Goal: Information Seeking & Learning: Learn about a topic

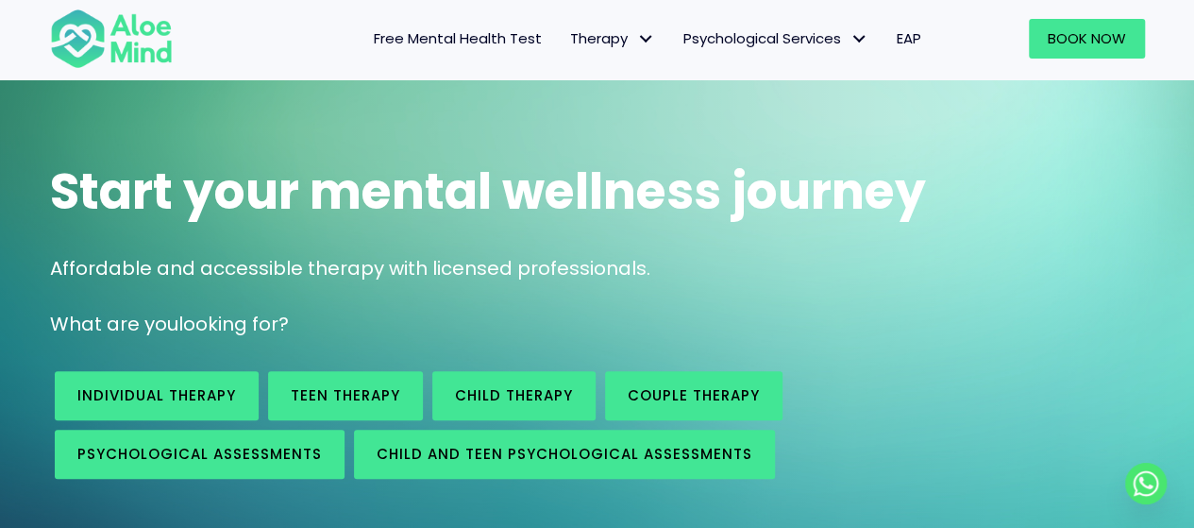
scroll to position [189, 0]
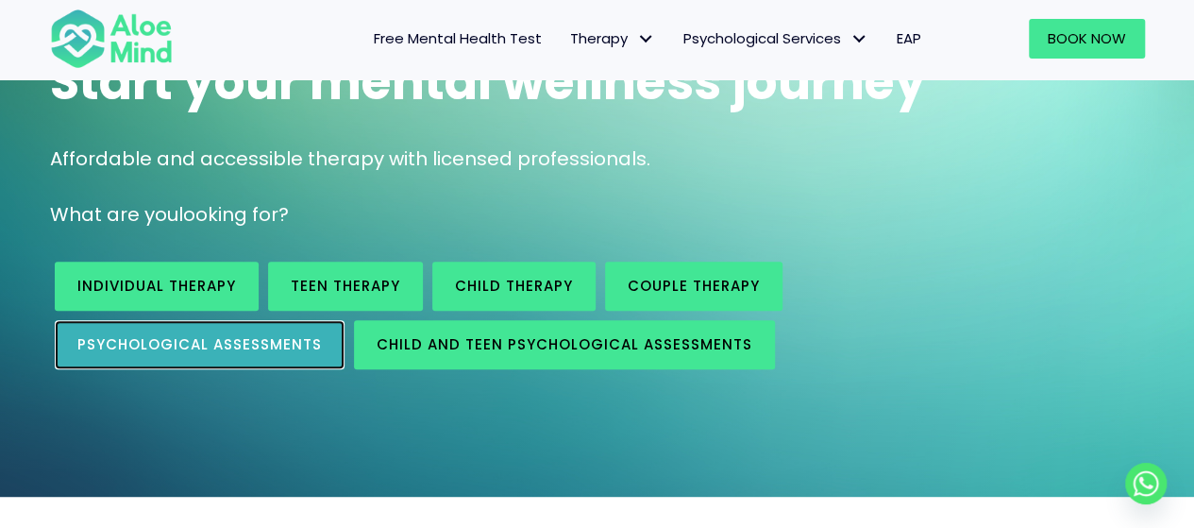
click at [277, 331] on link "Psychological assessments" at bounding box center [200, 344] width 290 height 49
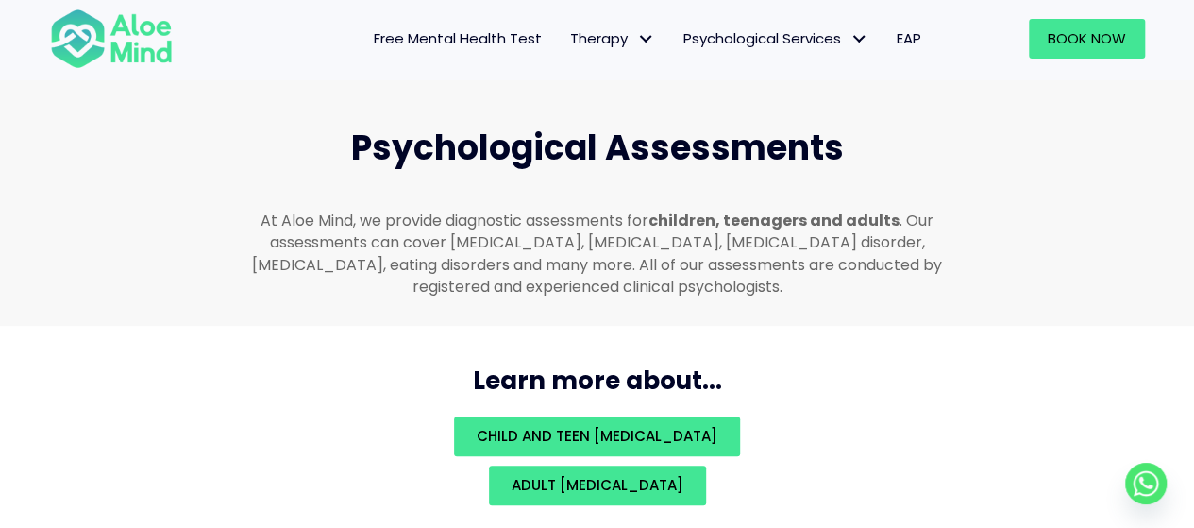
scroll to position [4007, 0]
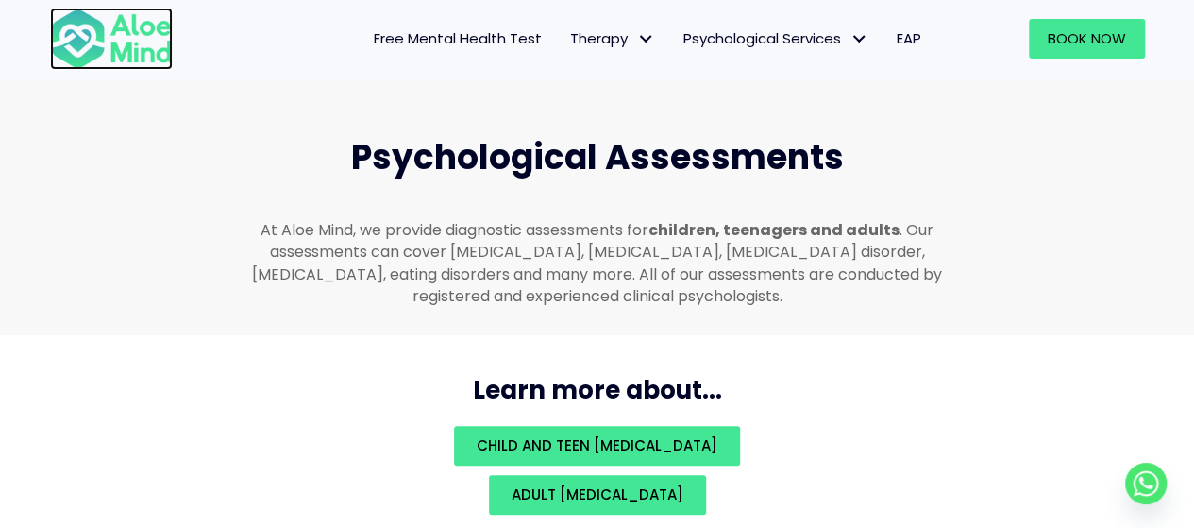
click at [102, 33] on img at bounding box center [111, 39] width 123 height 62
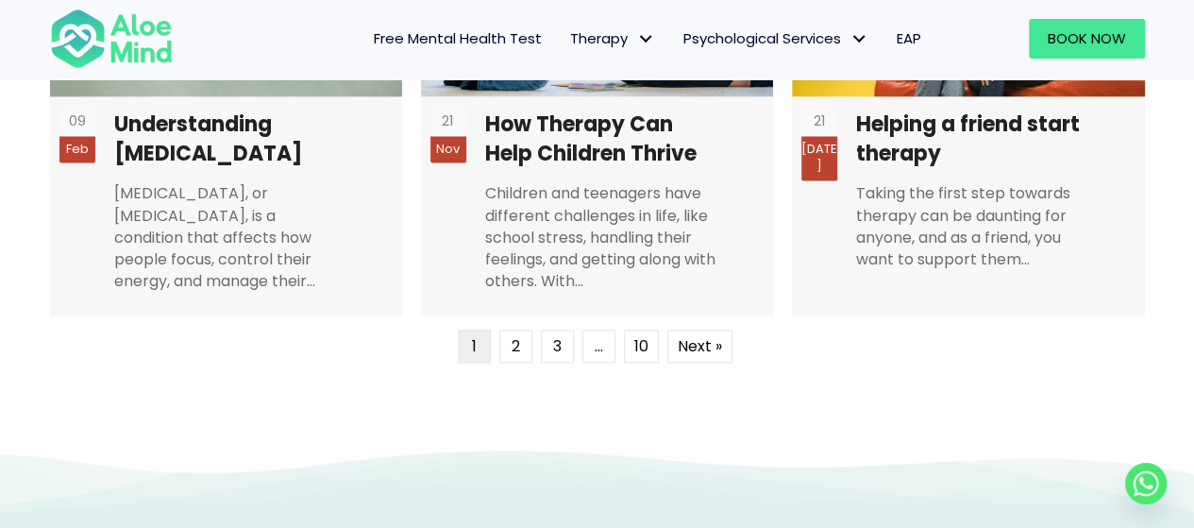
scroll to position [4813, 0]
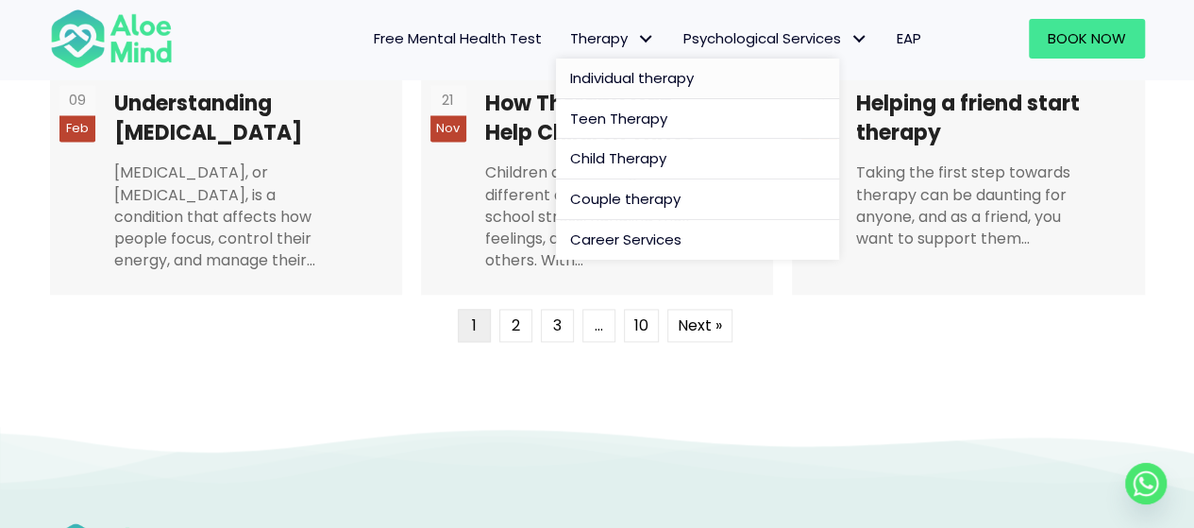
click at [590, 73] on span "Individual therapy" at bounding box center [632, 78] width 124 height 20
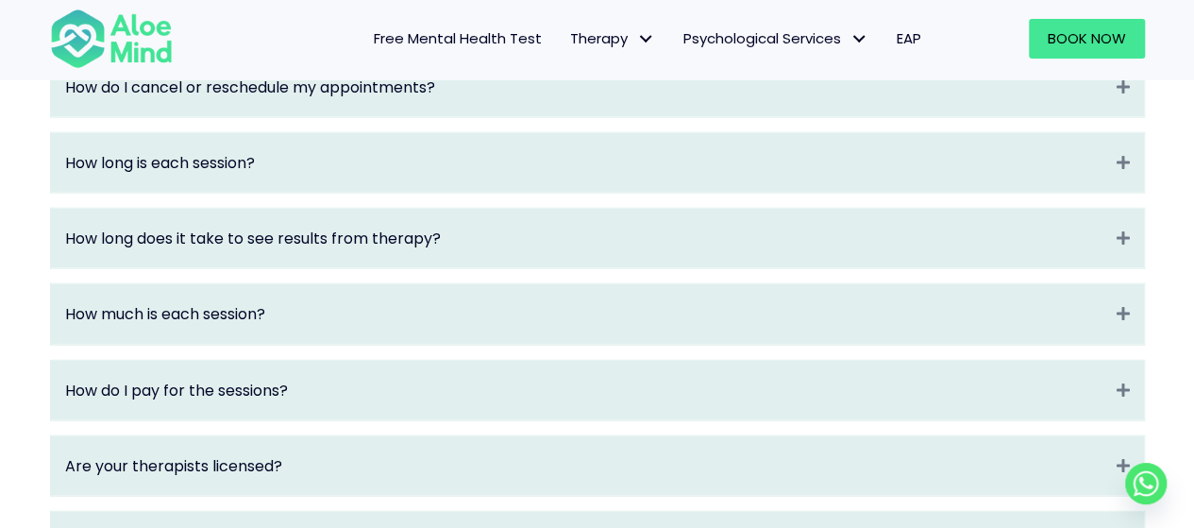
scroll to position [2265, 0]
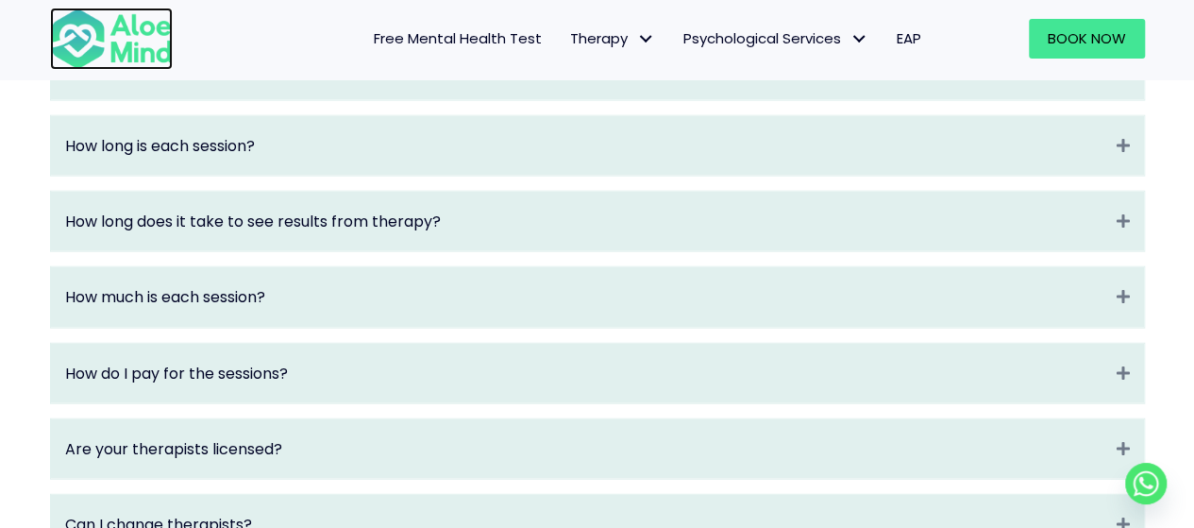
click at [136, 42] on img at bounding box center [111, 39] width 123 height 62
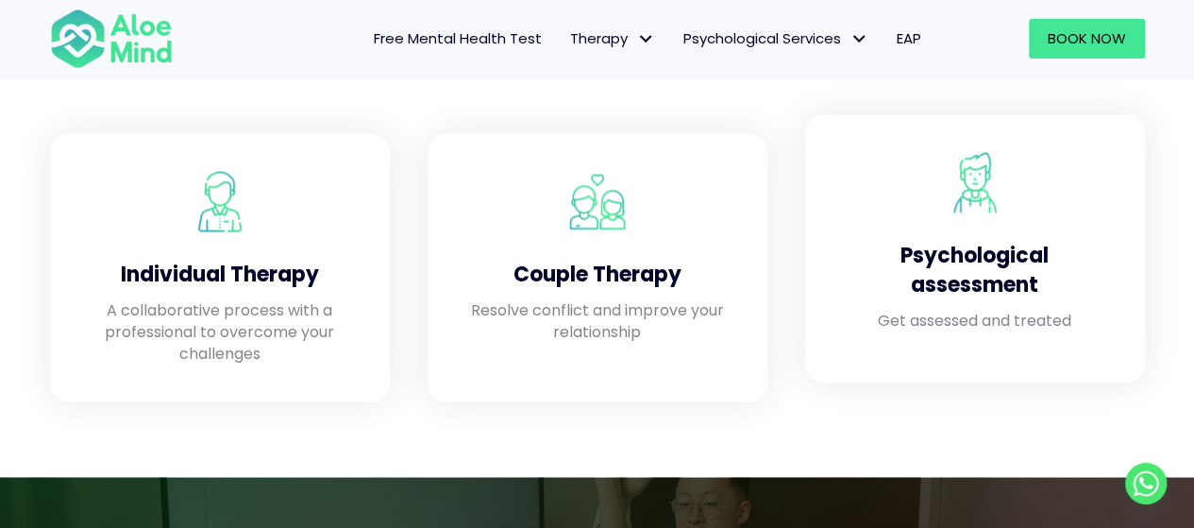
scroll to position [1604, 0]
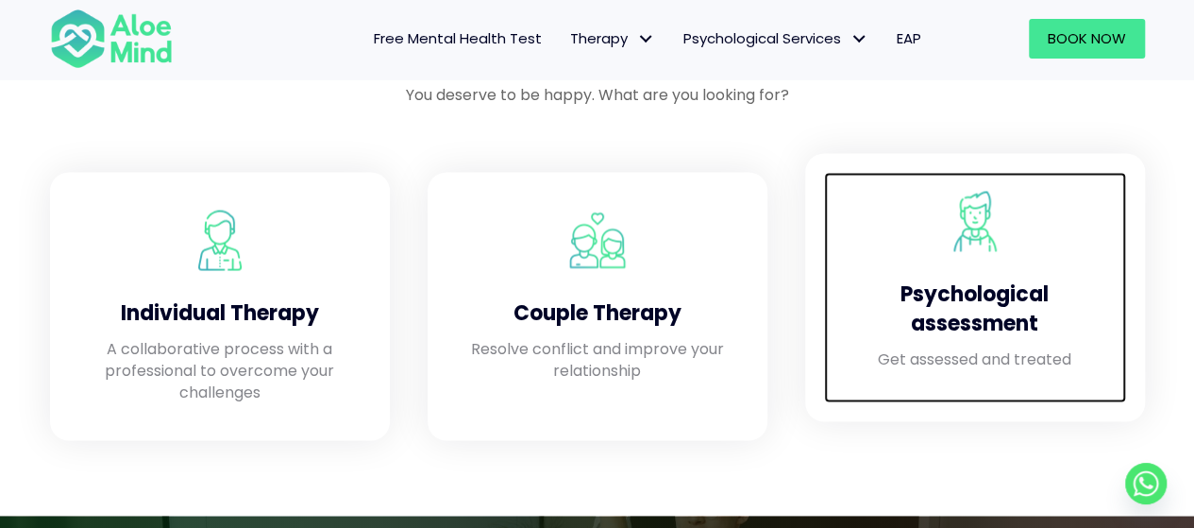
click at [887, 216] on div at bounding box center [975, 221] width 264 height 60
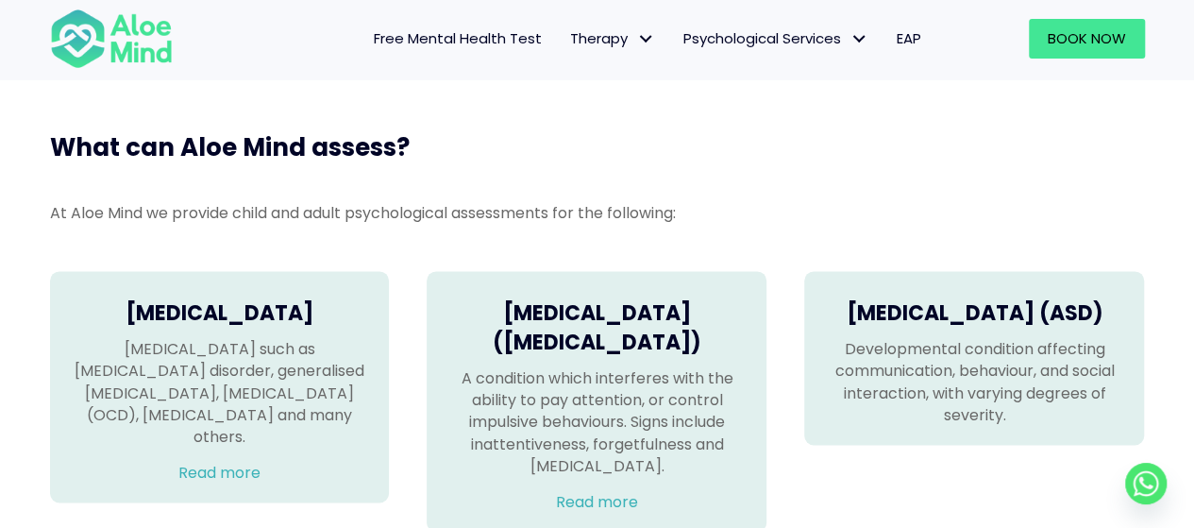
scroll to position [1227, 0]
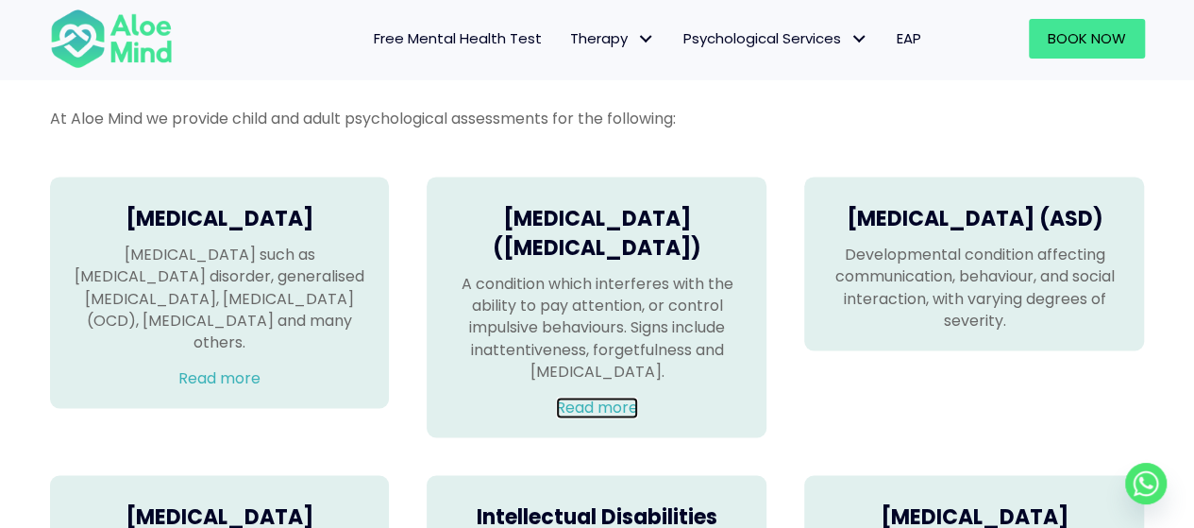
click at [604, 418] on link "Read more" at bounding box center [597, 407] width 82 height 22
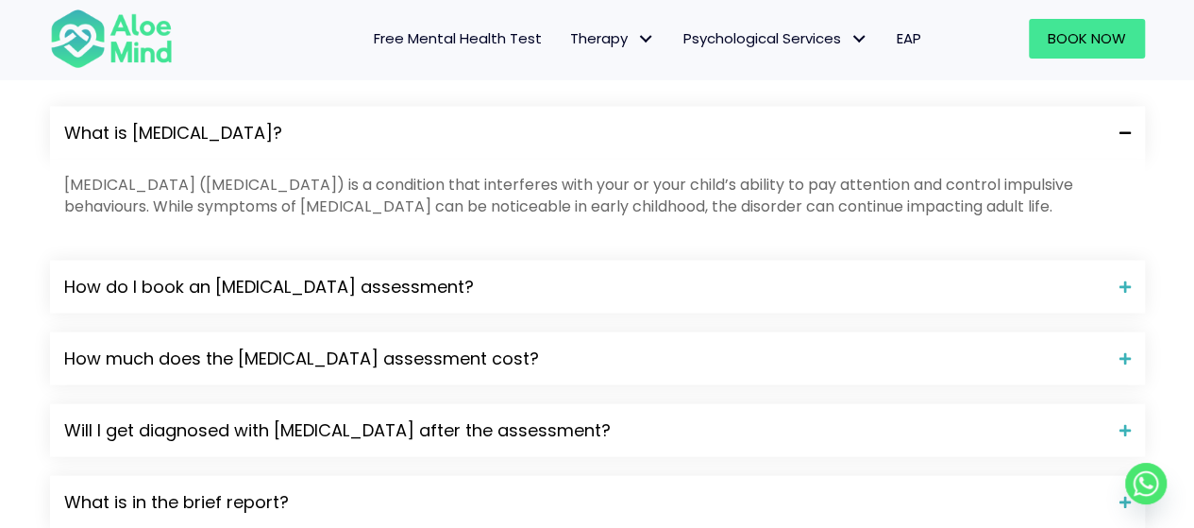
scroll to position [1982, 0]
click at [378, 403] on div "Will I get diagnosed with [MEDICAL_DATA] after the assessment?" at bounding box center [597, 429] width 1095 height 53
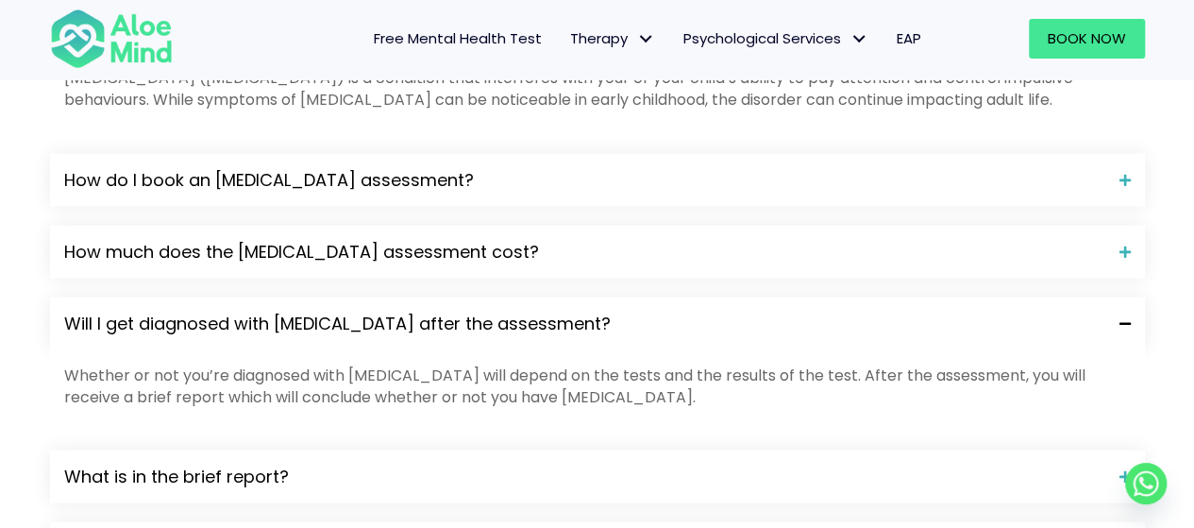
scroll to position [2265, 0]
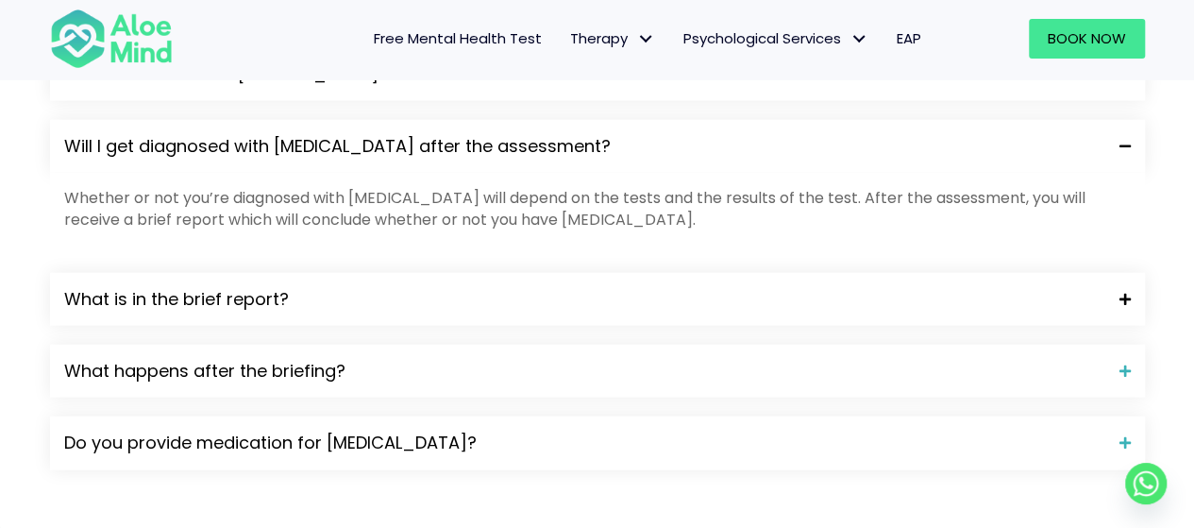
click at [377, 287] on span "What is in the brief report?" at bounding box center [584, 299] width 1041 height 25
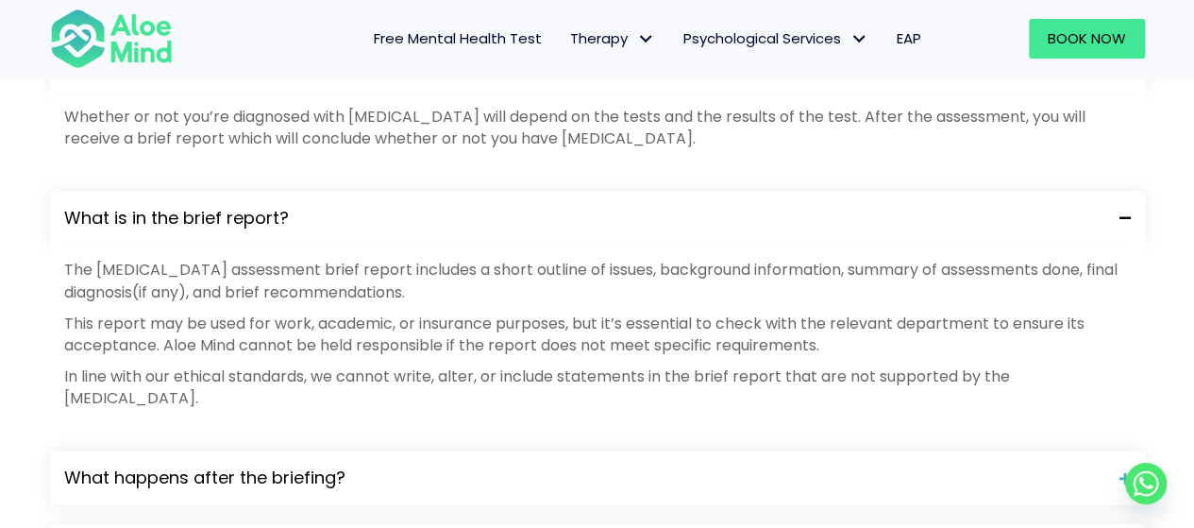
scroll to position [2454, 0]
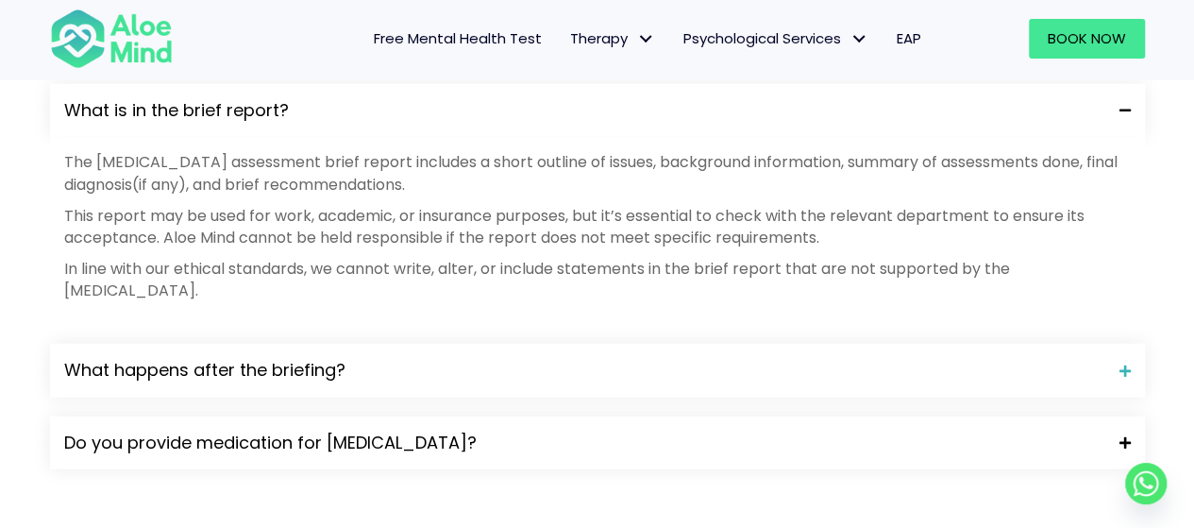
click at [316, 430] on span "Do you provide medication for ADHD?" at bounding box center [584, 442] width 1041 height 25
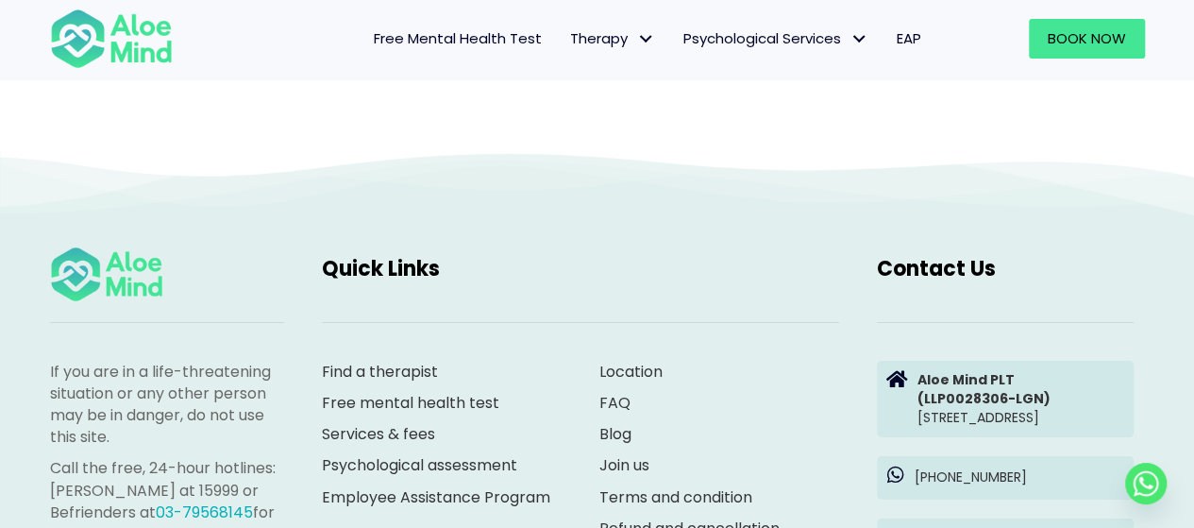
scroll to position [2925, 0]
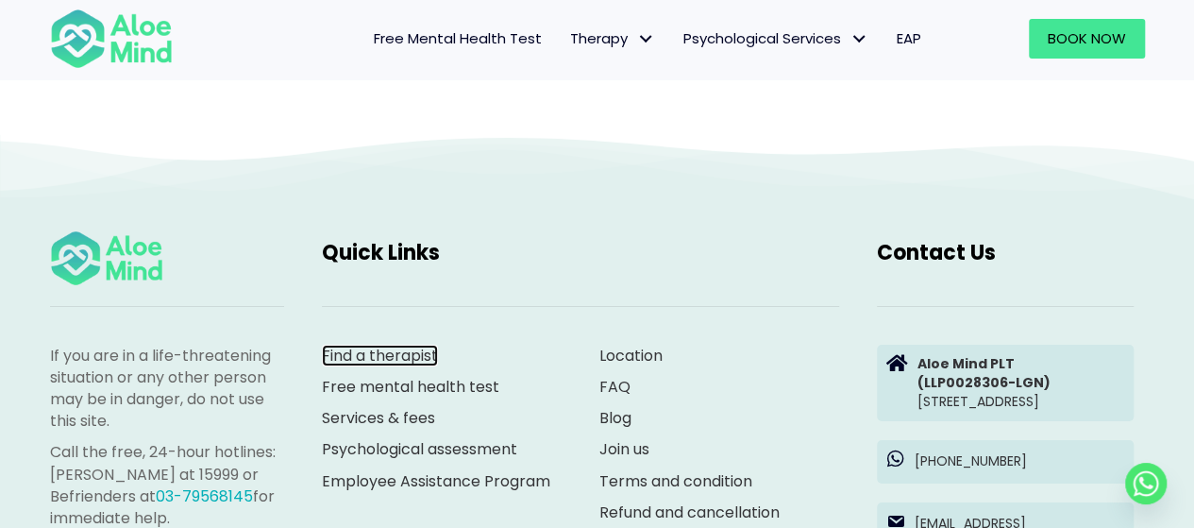
click at [374, 344] on link "Find a therapist" at bounding box center [380, 355] width 116 height 22
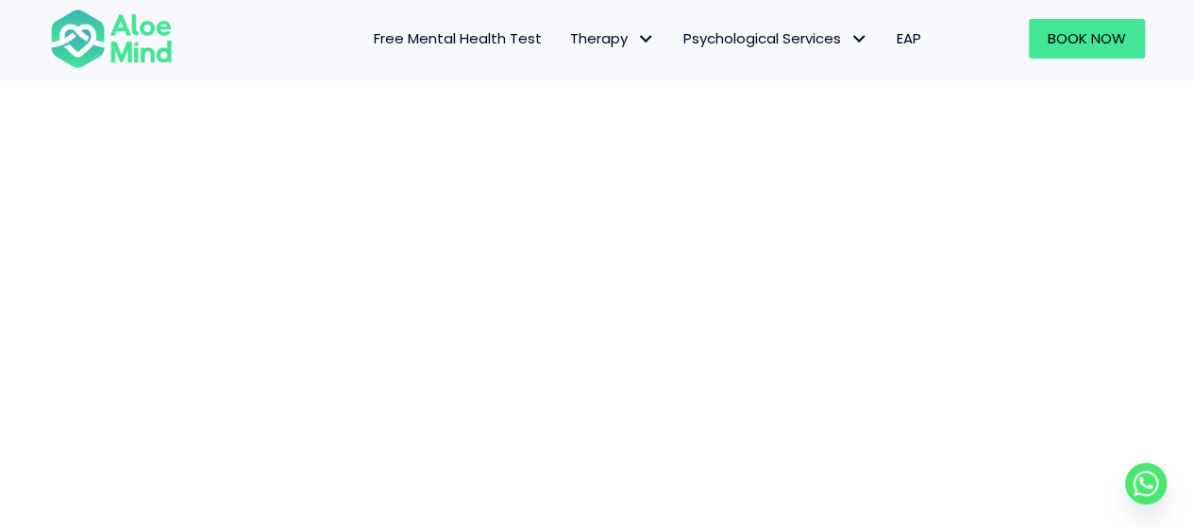
scroll to position [289, 0]
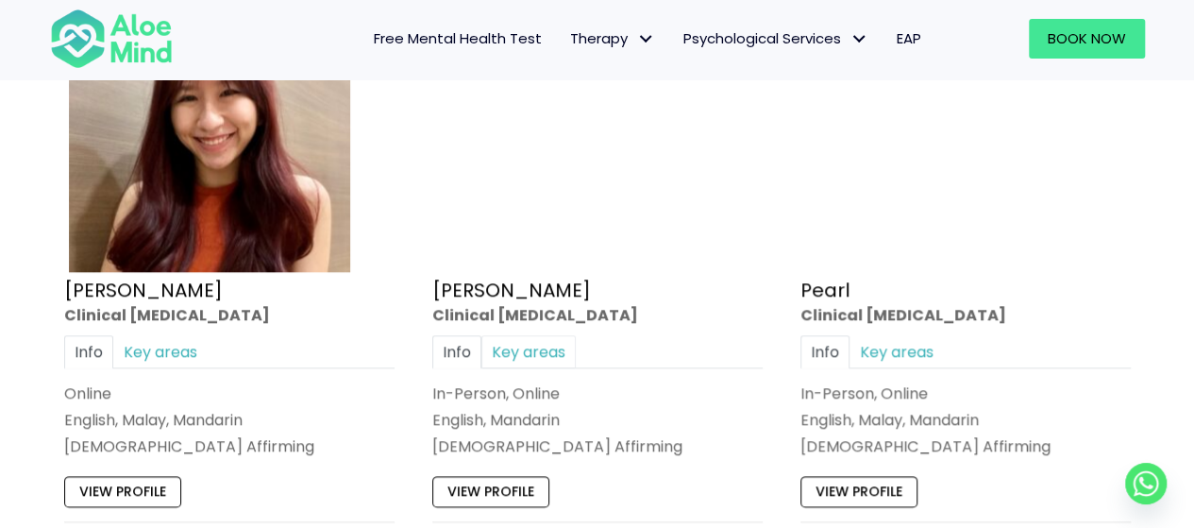
scroll to position [1132, 0]
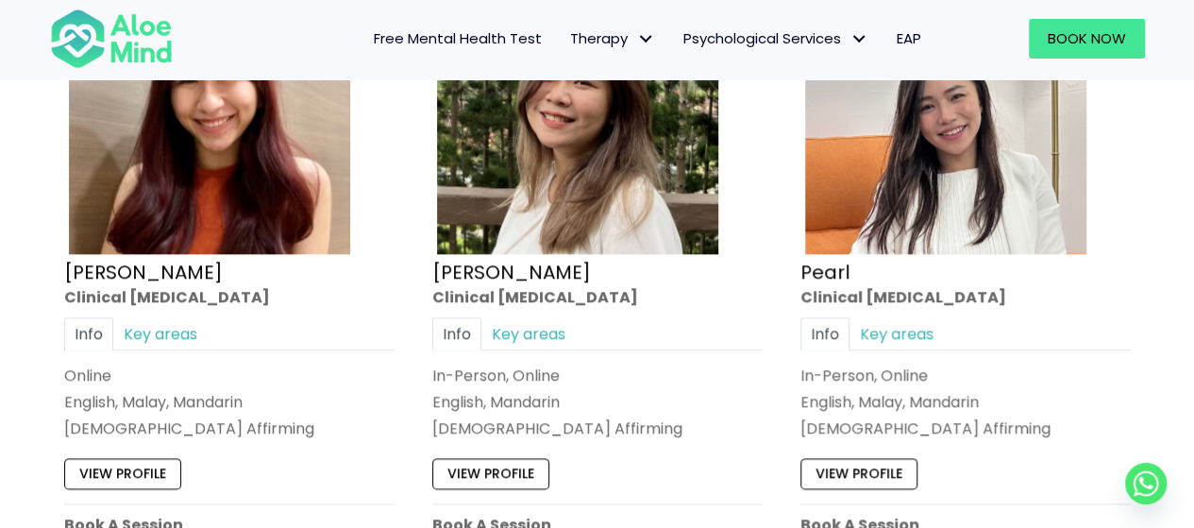
click at [511, 305] on div "Clinical psychologist" at bounding box center [597, 297] width 330 height 22
click at [515, 324] on link "Key areas" at bounding box center [528, 333] width 94 height 33
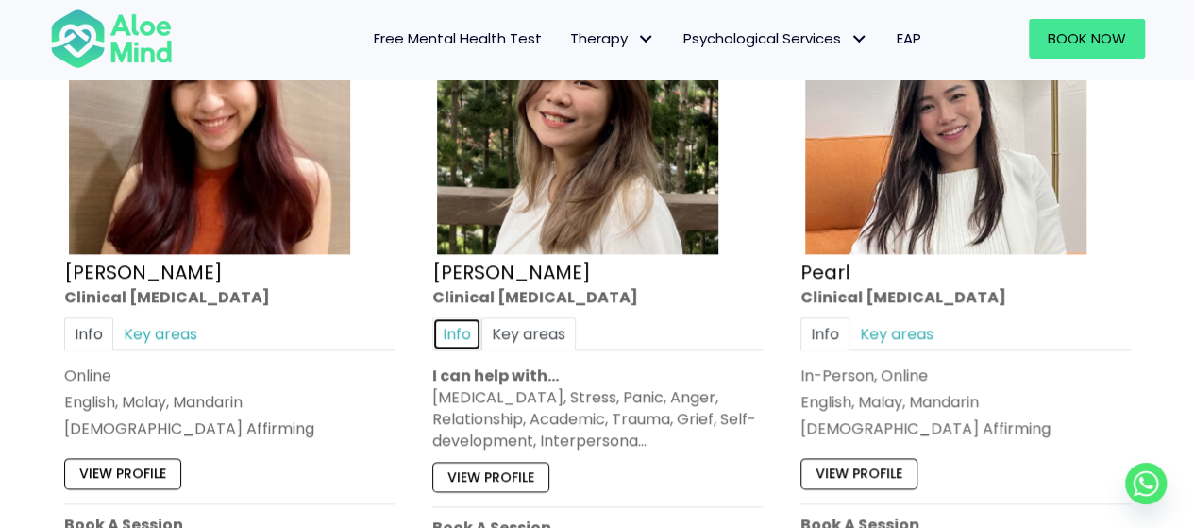
click at [464, 320] on link "Info" at bounding box center [456, 333] width 49 height 33
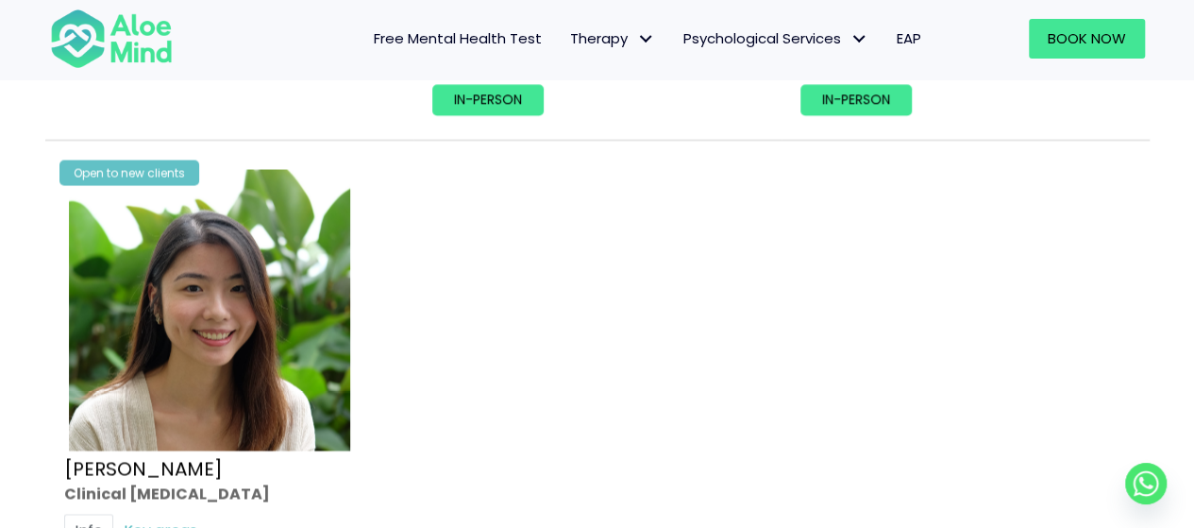
scroll to position [1699, 0]
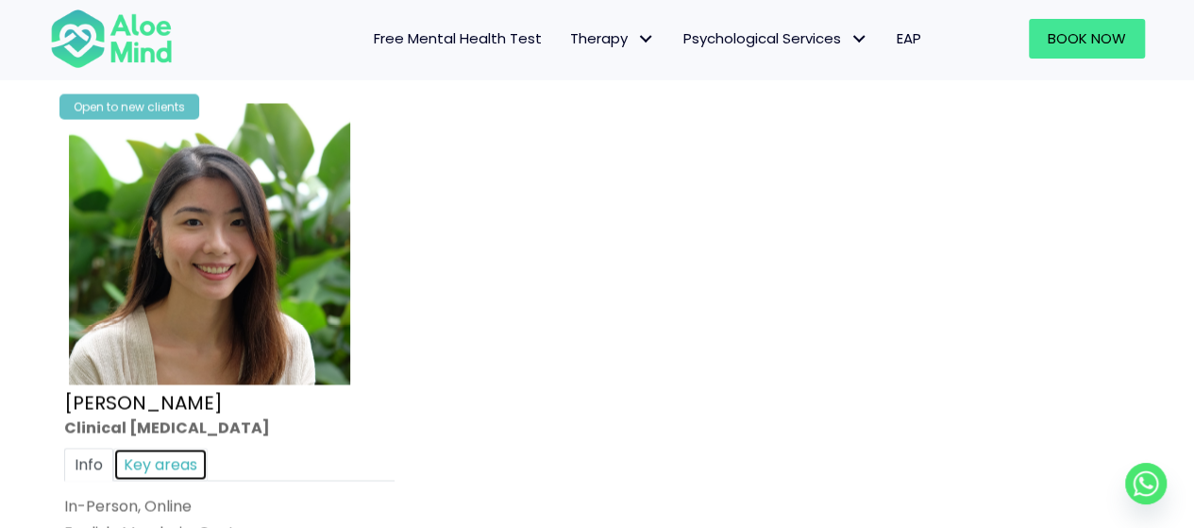
click at [165, 450] on link "Key areas" at bounding box center [160, 463] width 94 height 33
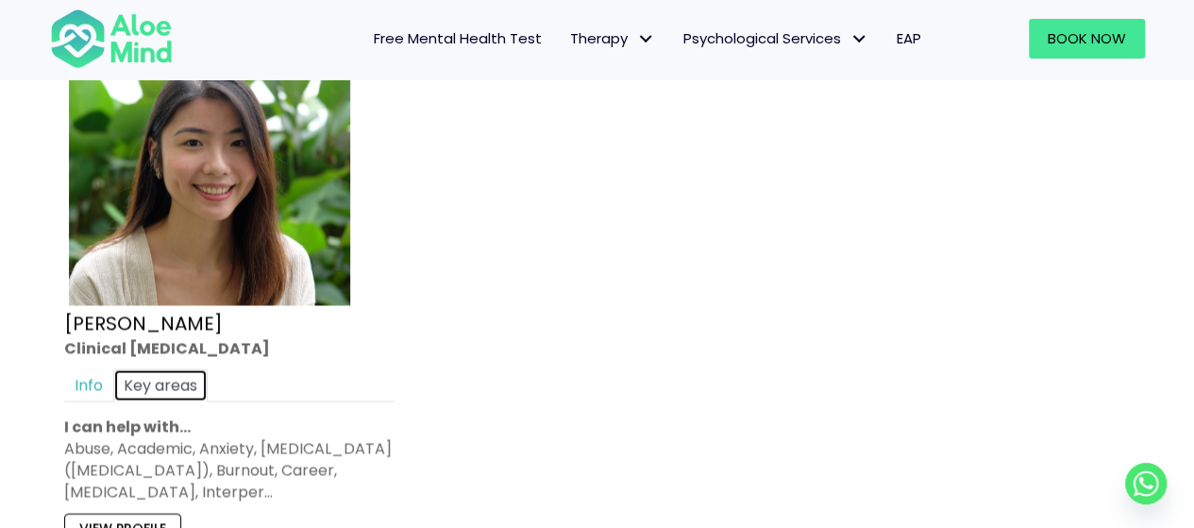
scroll to position [1887, 0]
